Goal: Task Accomplishment & Management: Use online tool/utility

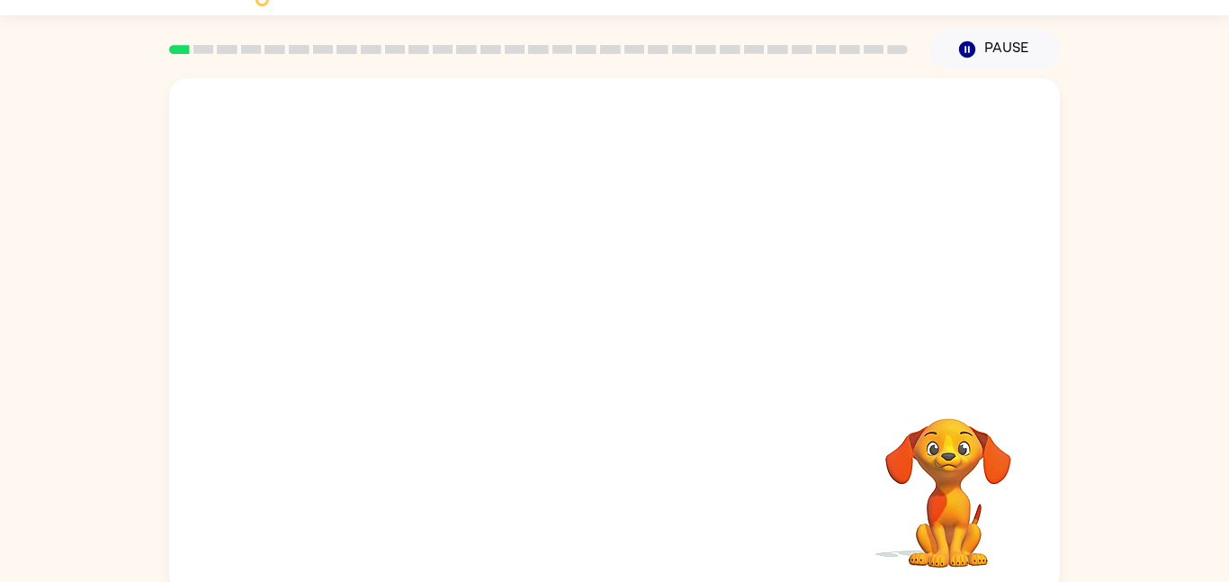
scroll to position [50, 0]
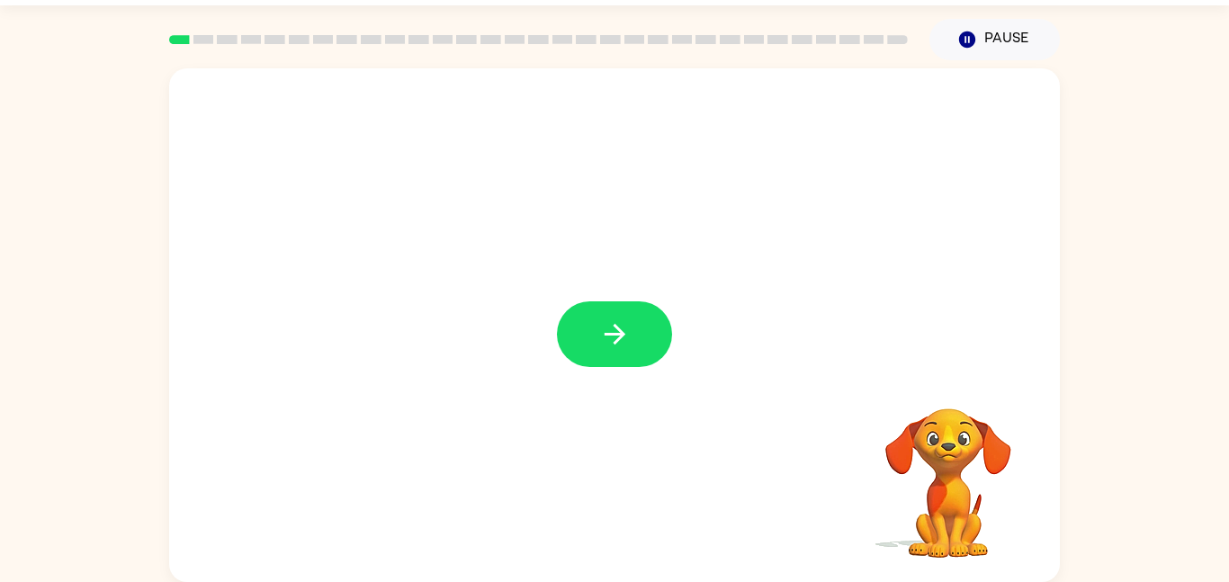
click at [610, 320] on icon "button" at bounding box center [614, 333] width 31 height 31
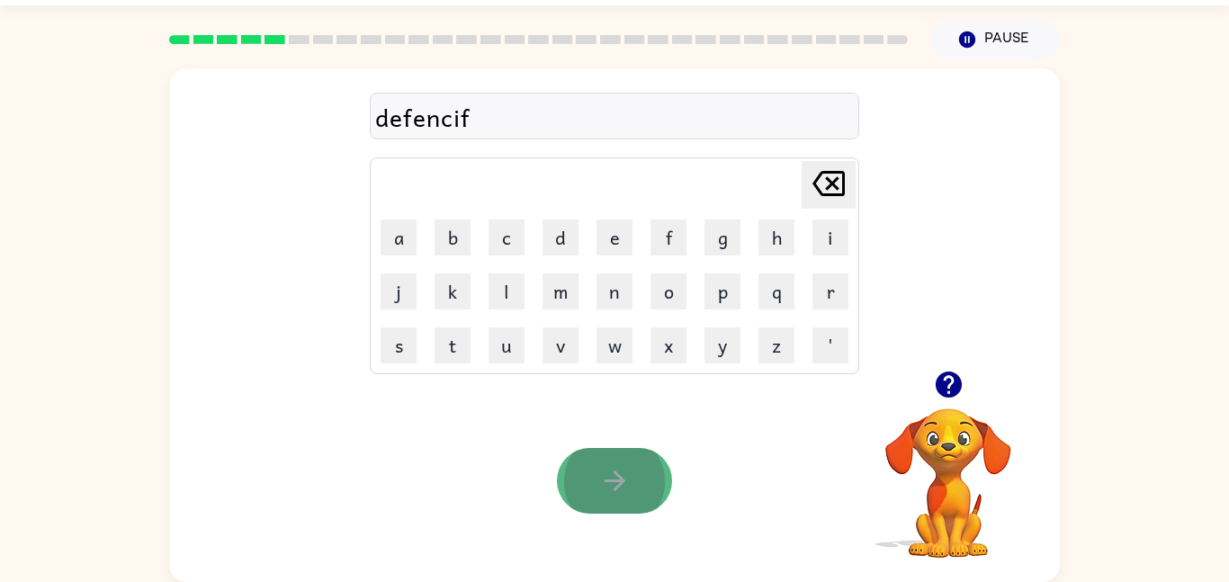
click at [663, 492] on button "button" at bounding box center [614, 481] width 115 height 66
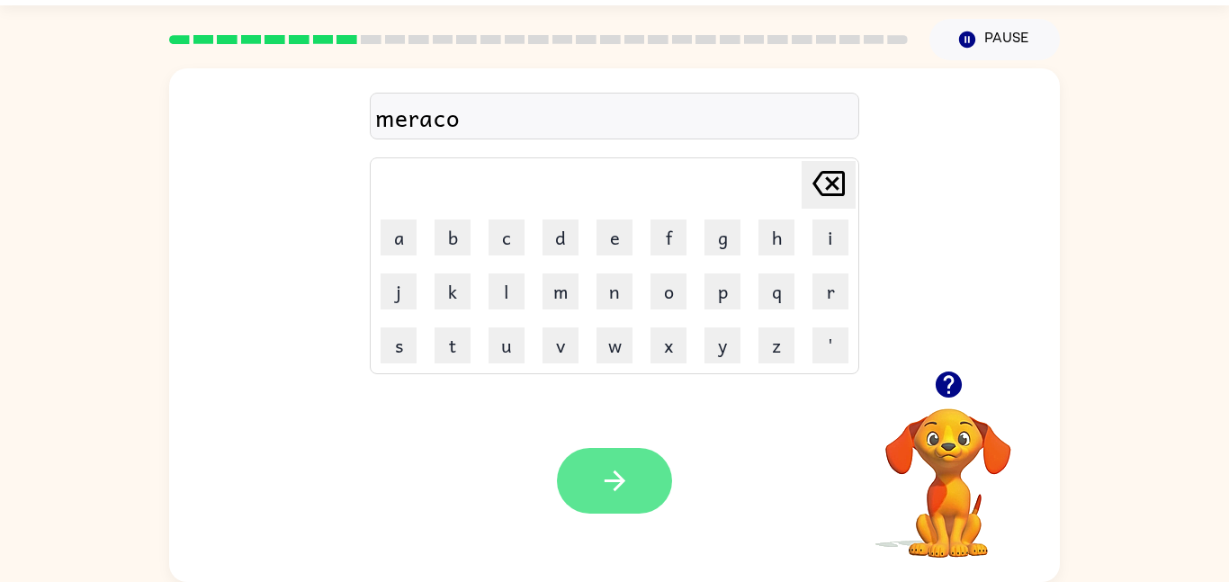
click at [648, 510] on button "button" at bounding box center [614, 481] width 115 height 66
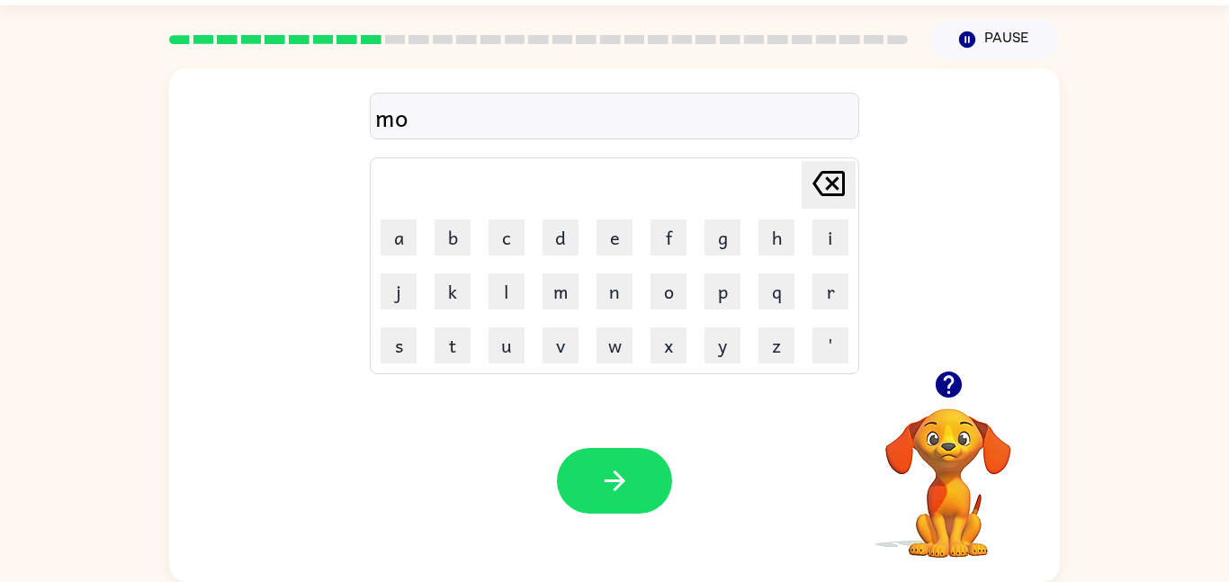
click at [958, 394] on icon "button" at bounding box center [948, 384] width 31 height 31
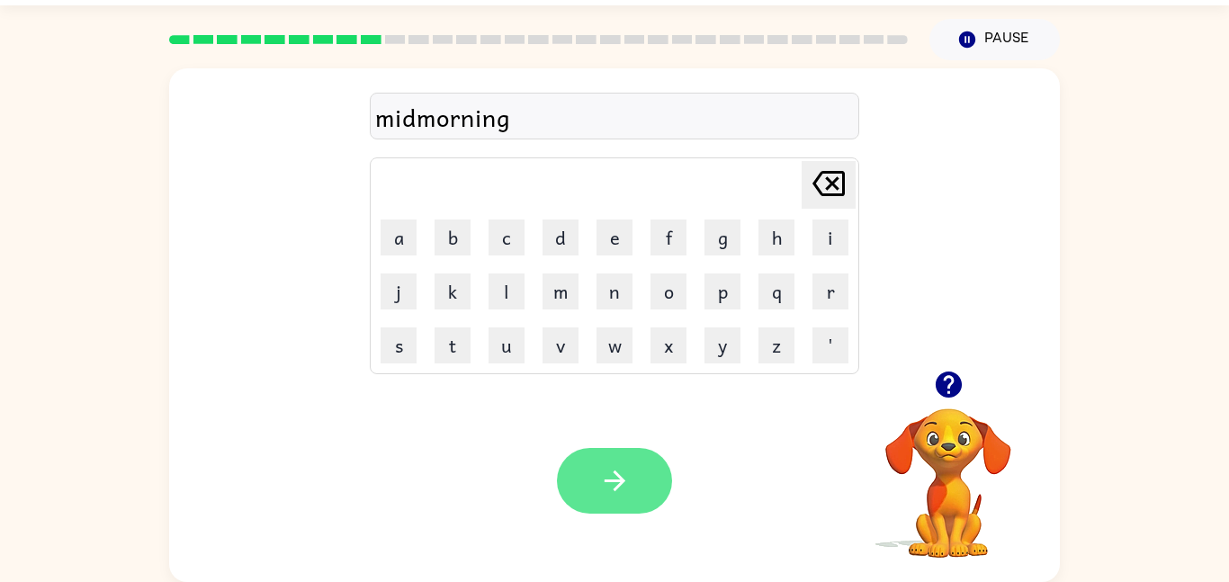
click at [575, 498] on button "button" at bounding box center [614, 481] width 115 height 66
click at [594, 503] on button "button" at bounding box center [614, 481] width 115 height 66
click at [600, 468] on icon "button" at bounding box center [614, 480] width 31 height 31
click at [576, 481] on button "button" at bounding box center [614, 481] width 115 height 66
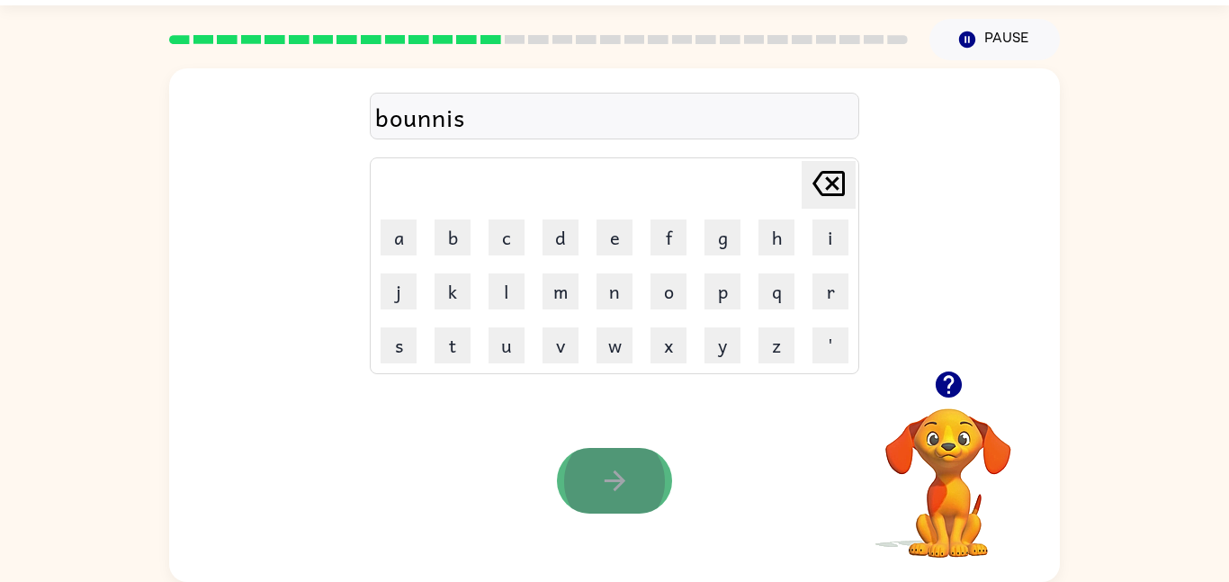
click at [623, 506] on button "button" at bounding box center [614, 481] width 115 height 66
